Goal: Task Accomplishment & Management: Use online tool/utility

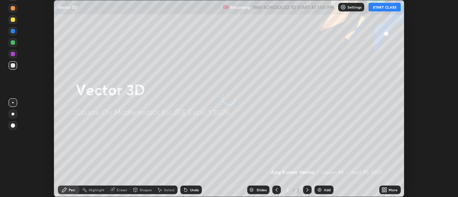
scroll to position [197, 458]
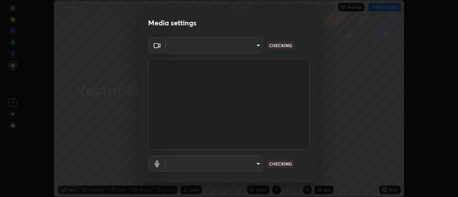
type input "1c74d7bb30cc6ded5c5c98b3cb9fc97e43b0e6473d443055b78a2dfe4a03c43c"
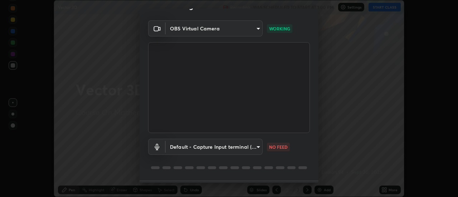
scroll to position [38, 0]
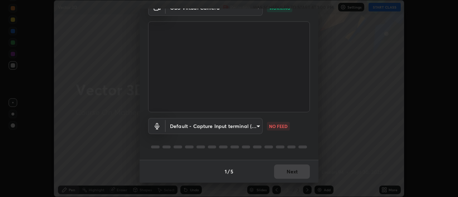
click at [259, 125] on body "Erase all Vector 3D Recording WAS SCHEDULED TO START AT 1:00 PM Settings START …" at bounding box center [229, 98] width 458 height 197
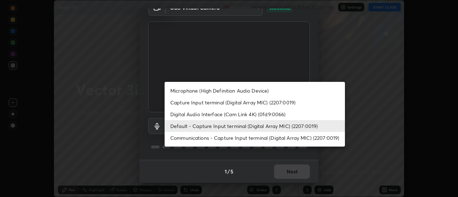
click at [242, 90] on li "Microphone (High Definition Audio Device)" at bounding box center [255, 91] width 181 height 12
type input "bd0c4f31a9324a4ff1448bd48ad4661d5f15993bcd29a0885655b80271df002d"
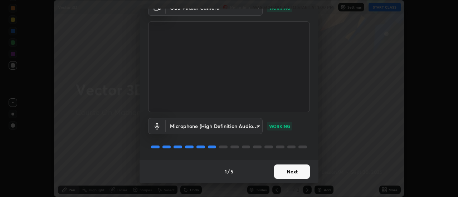
click at [290, 172] on button "Next" at bounding box center [292, 172] width 36 height 14
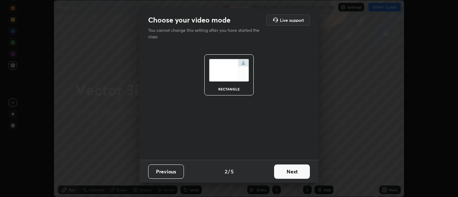
scroll to position [0, 0]
click at [295, 174] on button "Next" at bounding box center [292, 172] width 36 height 14
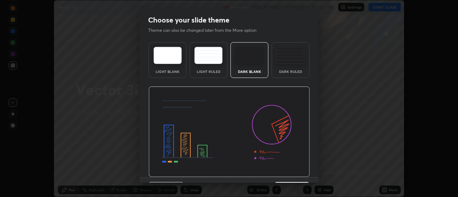
click at [316, 176] on div "Light Blank Light Ruled Dark Blank Dark Ruled" at bounding box center [229, 108] width 179 height 138
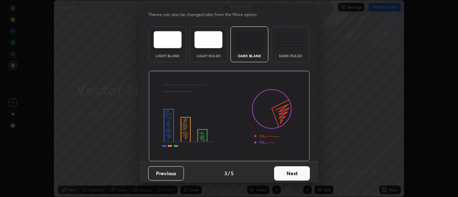
click at [297, 174] on button "Next" at bounding box center [292, 174] width 36 height 14
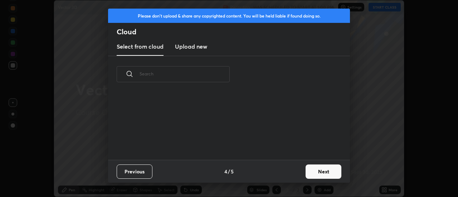
scroll to position [0, 0]
click at [315, 172] on button "Next" at bounding box center [324, 172] width 36 height 14
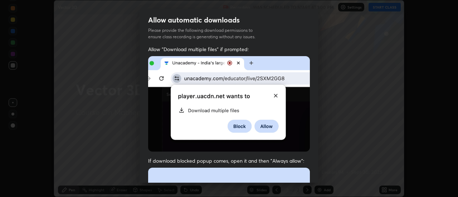
click at [316, 178] on div "Allow "Download multiple files" if prompted: If download blocked popup comes, o…" at bounding box center [229, 197] width 179 height 302
click at [316, 179] on div "Allow "Download multiple files" if prompted: If download blocked popup comes, o…" at bounding box center [229, 197] width 179 height 302
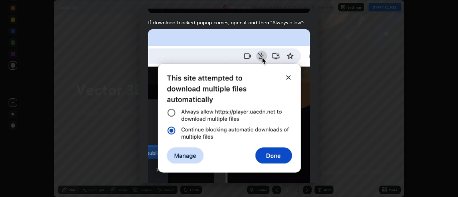
click at [316, 178] on div "Allow "Download multiple files" if prompted: If download blocked popup comes, o…" at bounding box center [229, 58] width 179 height 302
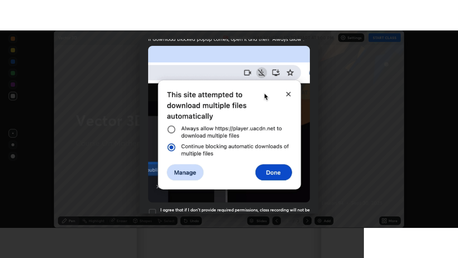
scroll to position [184, 0]
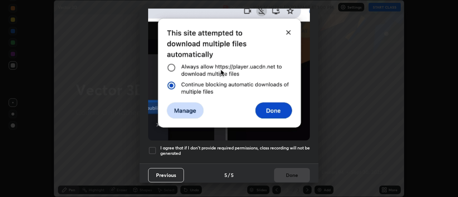
click at [153, 148] on div at bounding box center [152, 150] width 9 height 9
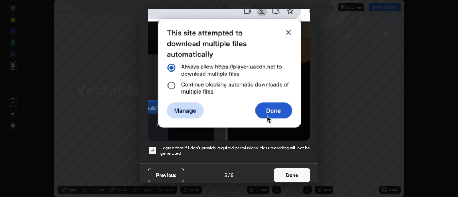
click at [286, 173] on button "Done" at bounding box center [292, 175] width 36 height 14
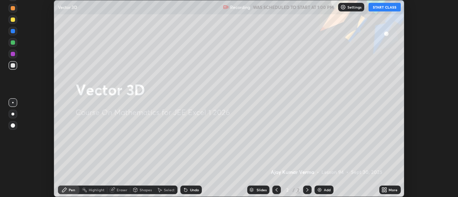
click at [379, 9] on button "START CLASS" at bounding box center [385, 7] width 32 height 9
click at [385, 190] on icon at bounding box center [385, 190] width 6 height 6
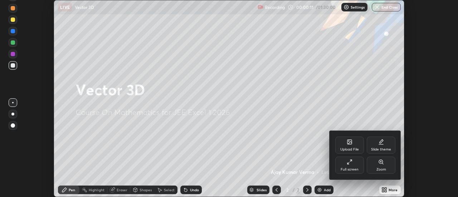
click at [349, 163] on icon at bounding box center [349, 164] width 2 height 2
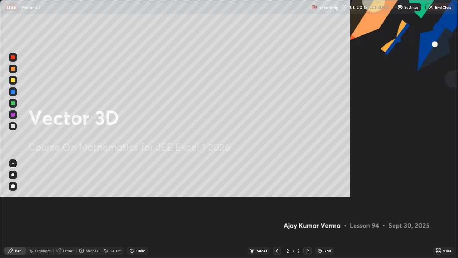
scroll to position [258, 458]
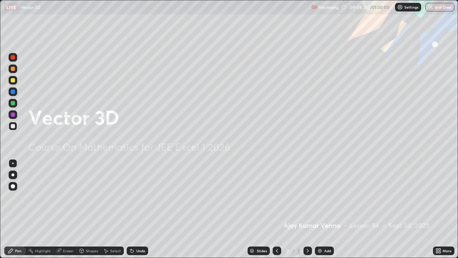
click at [320, 197] on img at bounding box center [320, 251] width 6 height 6
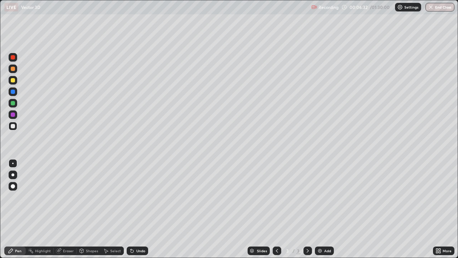
click at [14, 81] on div at bounding box center [13, 80] width 4 height 4
click at [12, 69] on div at bounding box center [13, 69] width 4 height 4
click at [9, 90] on div at bounding box center [13, 91] width 9 height 9
click at [12, 82] on div at bounding box center [13, 80] width 4 height 4
click at [320, 197] on img at bounding box center [320, 251] width 6 height 6
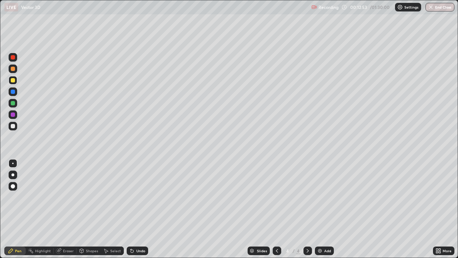
click at [16, 69] on div at bounding box center [13, 68] width 9 height 9
click at [13, 69] on div at bounding box center [13, 69] width 4 height 4
click at [13, 92] on div at bounding box center [13, 92] width 4 height 4
click at [14, 81] on div at bounding box center [13, 80] width 4 height 4
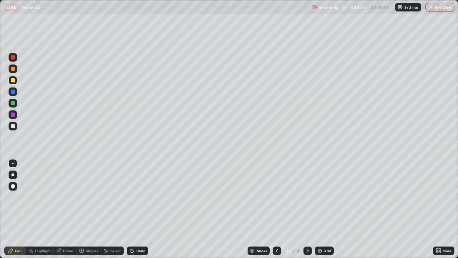
click at [12, 115] on div at bounding box center [13, 114] width 4 height 4
click at [12, 91] on div at bounding box center [13, 92] width 4 height 4
click at [13, 115] on div at bounding box center [13, 114] width 4 height 4
click at [13, 81] on div at bounding box center [13, 80] width 4 height 4
click at [12, 126] on div at bounding box center [13, 126] width 4 height 4
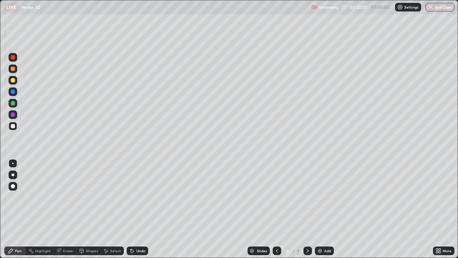
click at [11, 68] on div at bounding box center [13, 69] width 4 height 4
click at [318, 197] on img at bounding box center [320, 251] width 6 height 6
click at [10, 81] on div at bounding box center [13, 80] width 9 height 9
click at [68, 197] on div "Eraser" at bounding box center [68, 251] width 11 height 4
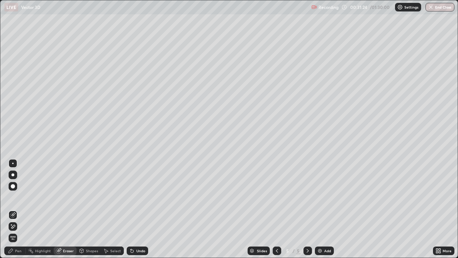
click at [19, 197] on div "Pen" at bounding box center [18, 251] width 6 height 4
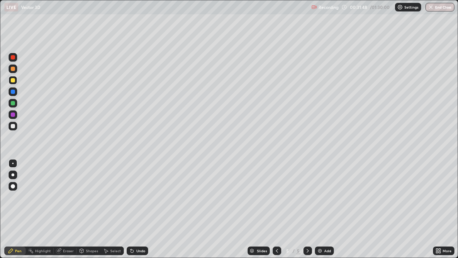
click at [66, 197] on div "Eraser" at bounding box center [68, 251] width 11 height 4
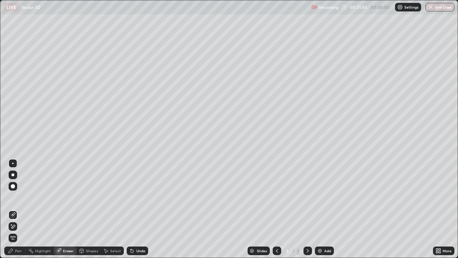
click at [17, 197] on div "Pen" at bounding box center [18, 251] width 6 height 4
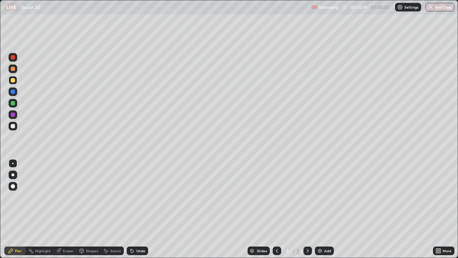
click at [13, 116] on div at bounding box center [13, 114] width 4 height 4
click at [10, 80] on div at bounding box center [13, 80] width 9 height 9
click at [14, 126] on div at bounding box center [13, 126] width 4 height 4
click at [70, 197] on div "Eraser" at bounding box center [68, 251] width 11 height 4
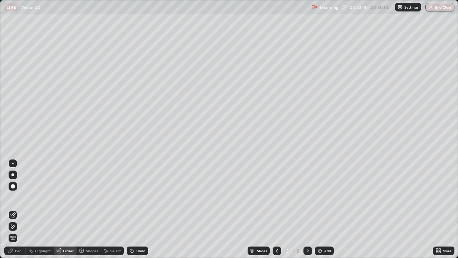
click at [20, 197] on div "Pen" at bounding box center [18, 251] width 6 height 4
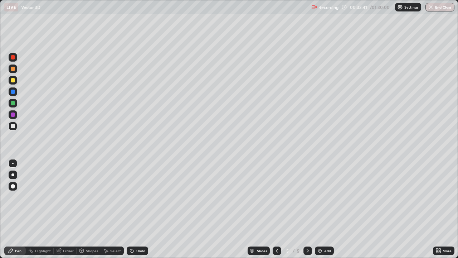
click at [13, 115] on div at bounding box center [13, 114] width 4 height 4
click at [73, 197] on div "Eraser" at bounding box center [68, 251] width 11 height 4
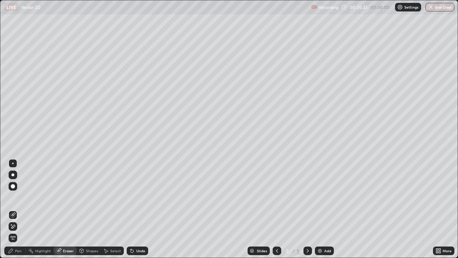
click at [15, 197] on div "Pen" at bounding box center [18, 251] width 6 height 4
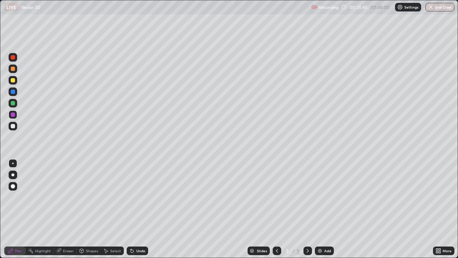
click at [317, 197] on img at bounding box center [320, 251] width 6 height 6
click at [276, 197] on icon at bounding box center [277, 251] width 2 height 4
click at [307, 197] on icon at bounding box center [308, 251] width 6 height 6
click at [277, 197] on icon at bounding box center [277, 251] width 6 height 6
click at [307, 197] on icon at bounding box center [308, 251] width 6 height 6
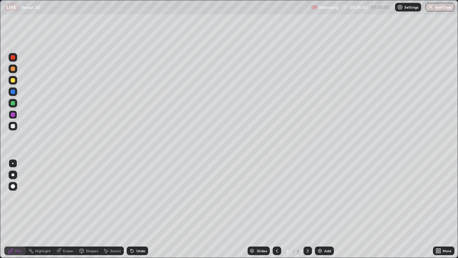
click at [276, 197] on icon at bounding box center [277, 251] width 2 height 4
click at [307, 197] on icon at bounding box center [308, 251] width 6 height 6
click at [276, 197] on icon at bounding box center [277, 251] width 2 height 4
click at [307, 197] on icon at bounding box center [308, 251] width 2 height 4
click at [275, 197] on icon at bounding box center [277, 251] width 6 height 6
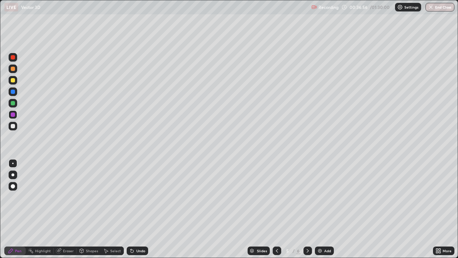
click at [308, 197] on div at bounding box center [308, 251] width 9 height 14
click at [318, 197] on img at bounding box center [320, 251] width 6 height 6
click at [68, 197] on div "Eraser" at bounding box center [68, 251] width 11 height 4
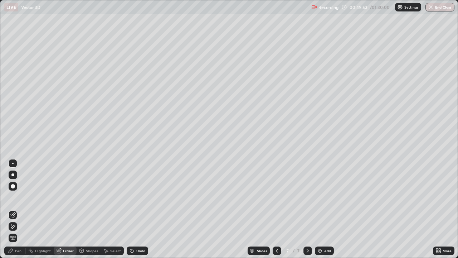
click at [16, 197] on div "Pen" at bounding box center [14, 250] width 21 height 9
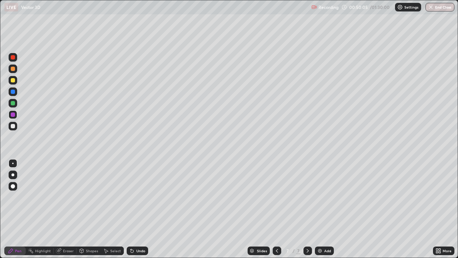
click at [13, 80] on div at bounding box center [13, 80] width 4 height 4
click at [13, 72] on div at bounding box center [13, 68] width 9 height 9
click at [66, 197] on div "Eraser" at bounding box center [65, 250] width 23 height 9
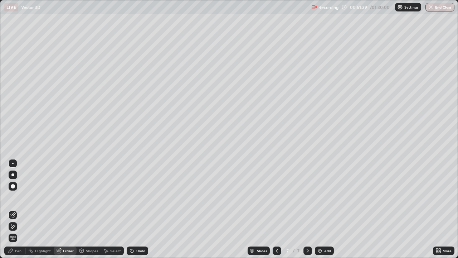
click at [16, 197] on div "Pen" at bounding box center [18, 251] width 6 height 4
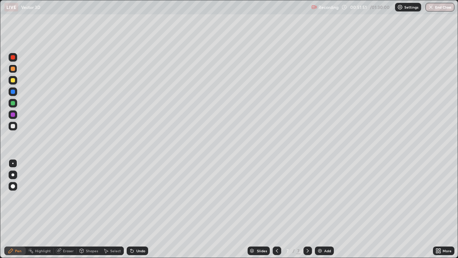
click at [16, 127] on div at bounding box center [13, 126] width 9 height 9
click at [12, 113] on div at bounding box center [13, 114] width 4 height 4
click at [69, 197] on div "Eraser" at bounding box center [68, 251] width 11 height 4
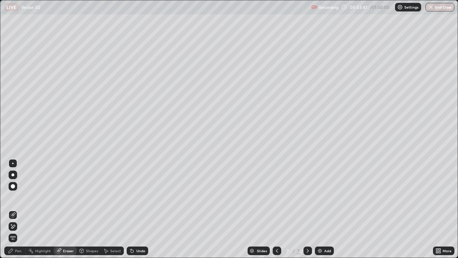
click at [17, 197] on div "Pen" at bounding box center [18, 251] width 6 height 4
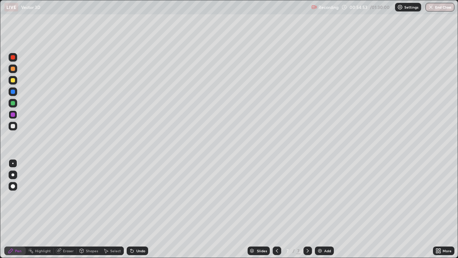
click at [308, 197] on icon at bounding box center [308, 251] width 6 height 6
click at [319, 197] on div "Add" at bounding box center [324, 250] width 19 height 9
click at [13, 78] on div at bounding box center [13, 80] width 9 height 9
click at [13, 68] on div at bounding box center [13, 69] width 4 height 4
click at [14, 82] on div at bounding box center [13, 80] width 4 height 4
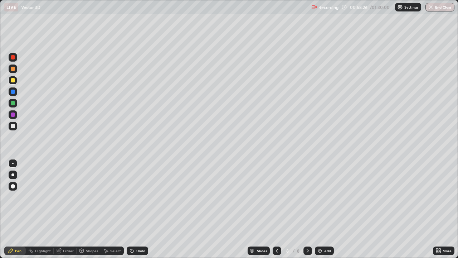
click at [13, 127] on div at bounding box center [13, 126] width 4 height 4
click at [13, 91] on div at bounding box center [13, 92] width 4 height 4
click at [13, 113] on div at bounding box center [13, 114] width 4 height 4
click at [12, 103] on div at bounding box center [13, 103] width 4 height 4
click at [13, 116] on div at bounding box center [13, 114] width 4 height 4
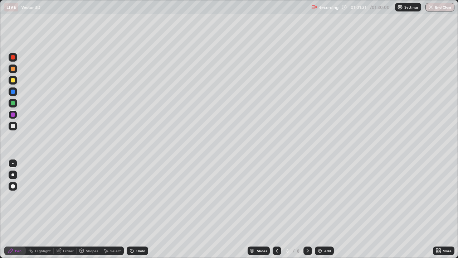
click at [66, 197] on div "Eraser" at bounding box center [68, 251] width 11 height 4
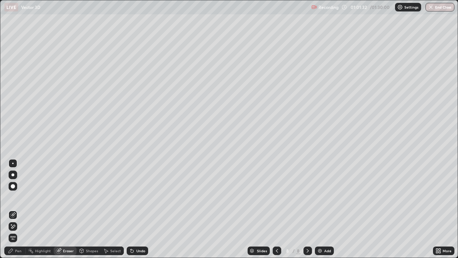
click at [19, 197] on div "Pen" at bounding box center [14, 250] width 21 height 9
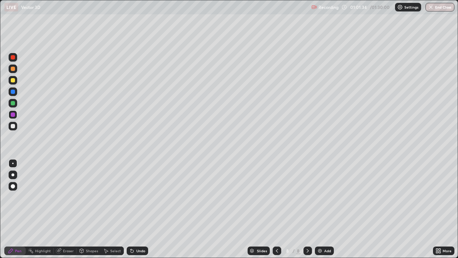
click at [11, 83] on div at bounding box center [13, 80] width 9 height 9
click at [13, 103] on div at bounding box center [13, 103] width 4 height 4
click at [13, 78] on div at bounding box center [13, 80] width 4 height 4
click at [13, 68] on div at bounding box center [13, 69] width 4 height 4
click at [320, 197] on div "Add" at bounding box center [324, 250] width 19 height 9
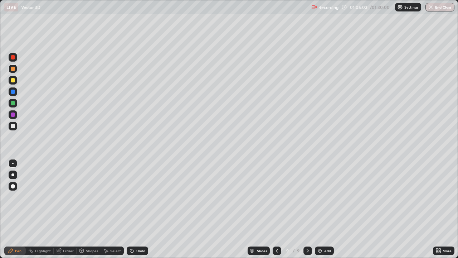
click at [14, 78] on div at bounding box center [13, 80] width 4 height 4
click at [442, 197] on div "More" at bounding box center [443, 250] width 21 height 9
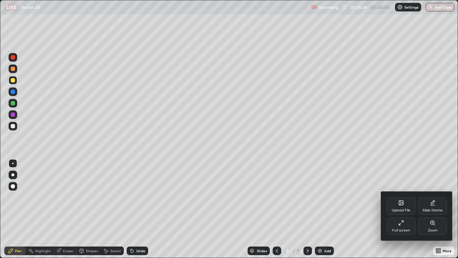
click at [14, 114] on div at bounding box center [229, 129] width 458 height 258
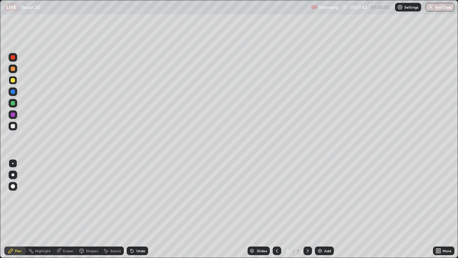
click at [444, 6] on button "End Class" at bounding box center [440, 7] width 29 height 9
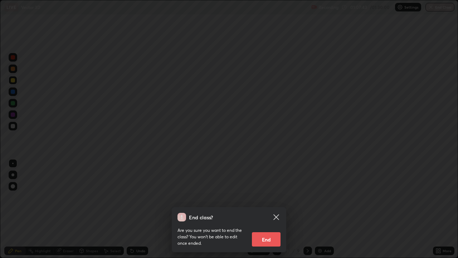
click at [269, 197] on button "End" at bounding box center [266, 239] width 29 height 14
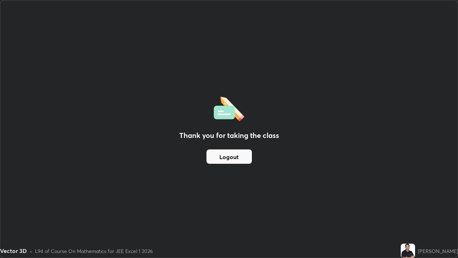
click at [237, 156] on button "Logout" at bounding box center [229, 156] width 45 height 14
